Goal: Information Seeking & Learning: Learn about a topic

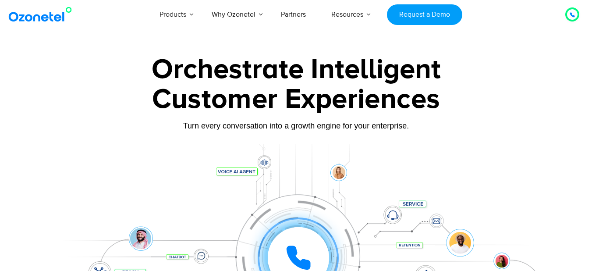
click at [480, 94] on div "Customer Experiences" at bounding box center [296, 99] width 548 height 42
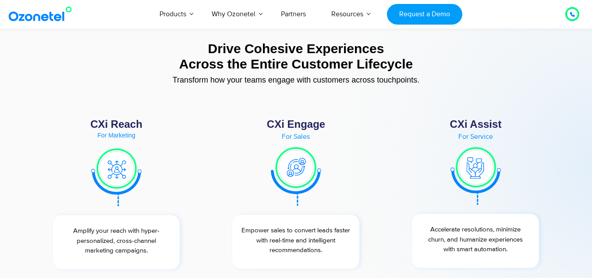
scroll to position [3208, 0]
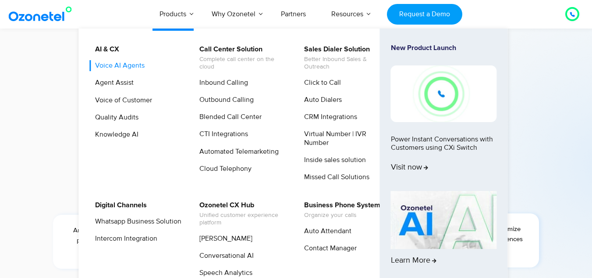
click at [116, 69] on link "Voice AI Agents" at bounding box center [117, 65] width 57 height 11
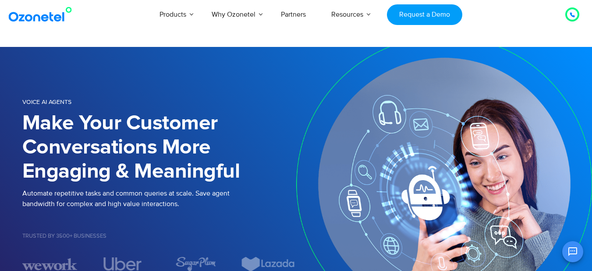
click at [264, 183] on h1 "Make Your Customer Conversations More Engaging & Meaningful" at bounding box center [159, 147] width 274 height 72
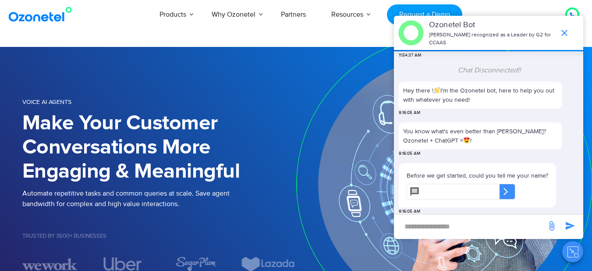
click at [324, 99] on img at bounding box center [444, 184] width 296 height 274
click at [263, 95] on div "Voice AI Agents Make Your Customer Conversations More Engaging & Meaningful Aut…" at bounding box center [296, 184] width 561 height 213
click at [576, 249] on icon "Close chat" at bounding box center [573, 251] width 11 height 11
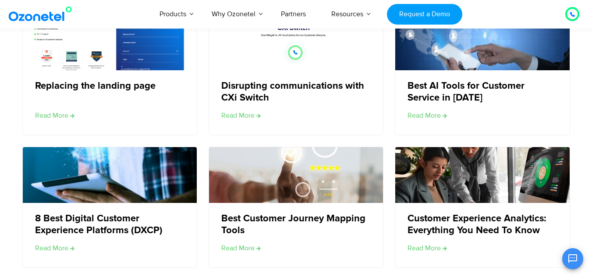
scroll to position [1576, 0]
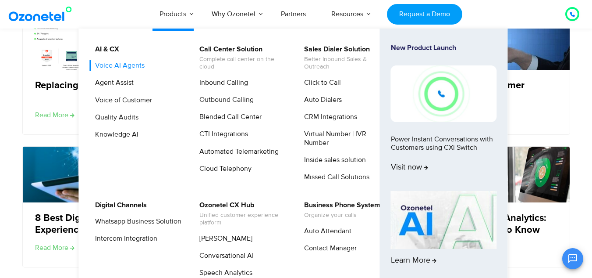
click at [120, 66] on link "Voice AI Agents" at bounding box center [117, 65] width 57 height 11
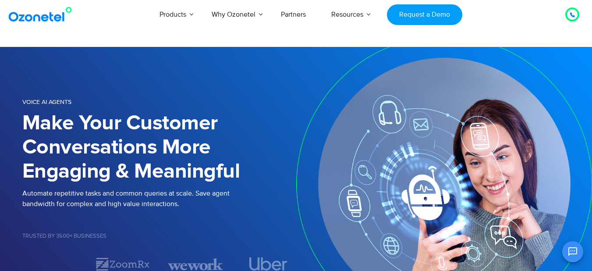
scroll to position [123, 0]
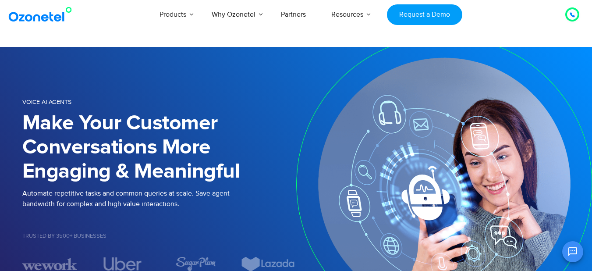
click at [522, 24] on div "Products AI & CX Voice AI Agents Agent Assist Voice of Customer Quality Audits …" at bounding box center [344, 14] width 483 height 29
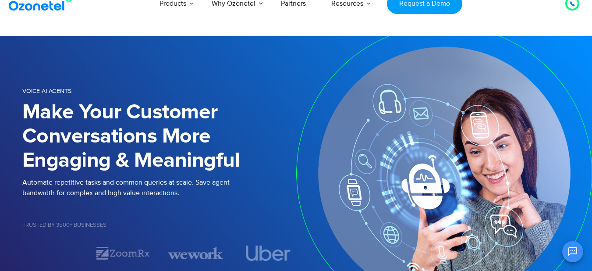
scroll to position [0, 0]
